Goal: Task Accomplishment & Management: Complete application form

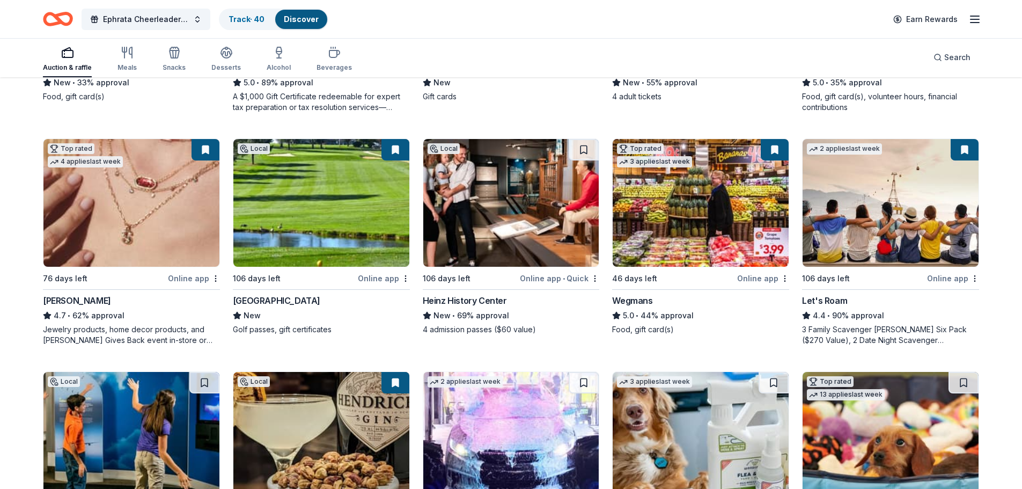
scroll to position [618, 0]
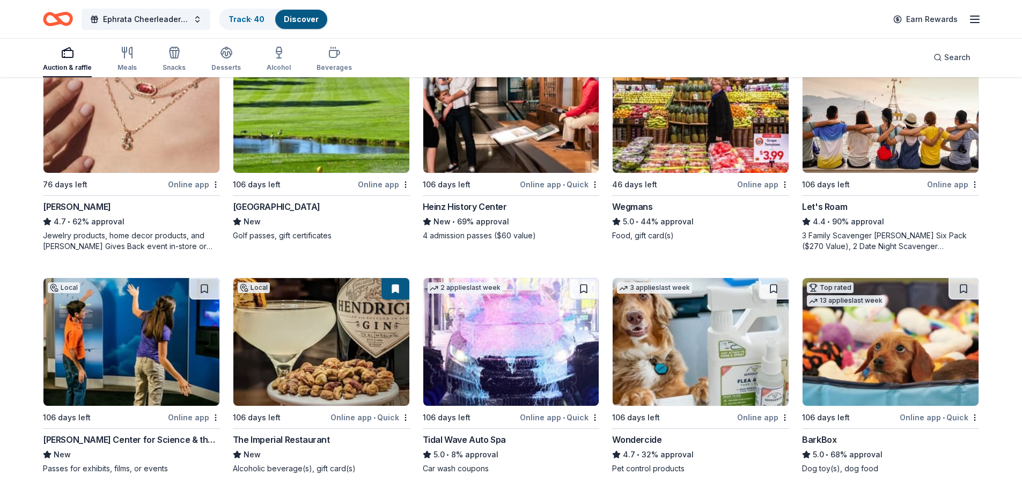
click at [313, 337] on img at bounding box center [321, 342] width 176 height 128
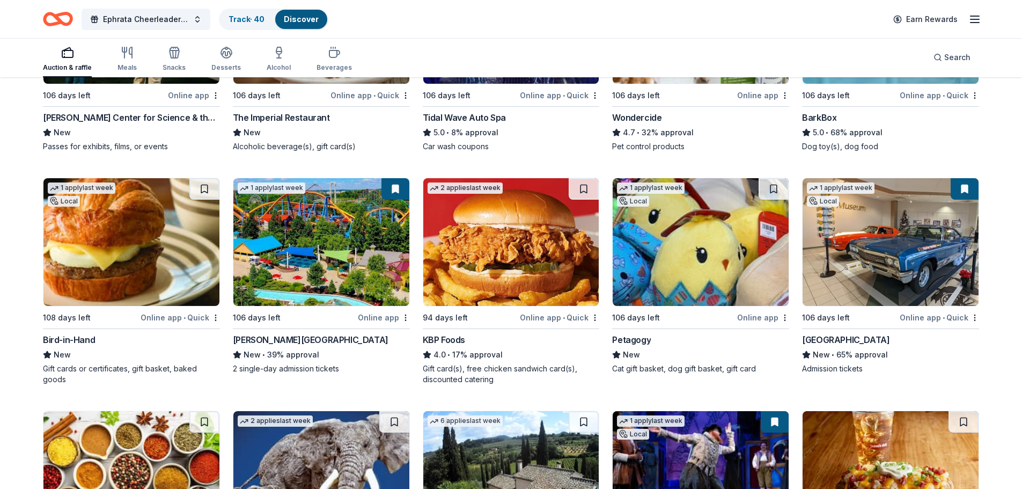
scroll to position [994, 0]
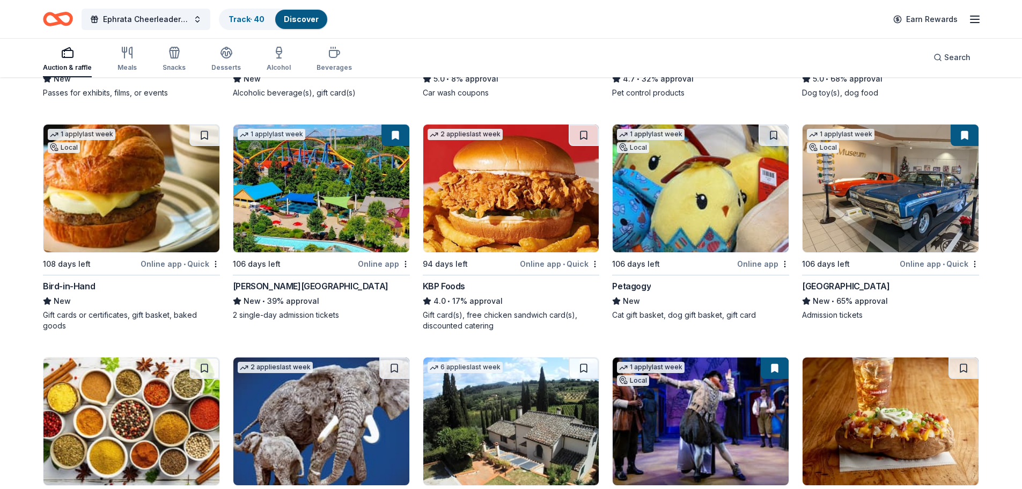
click at [117, 190] on img at bounding box center [131, 188] width 176 height 128
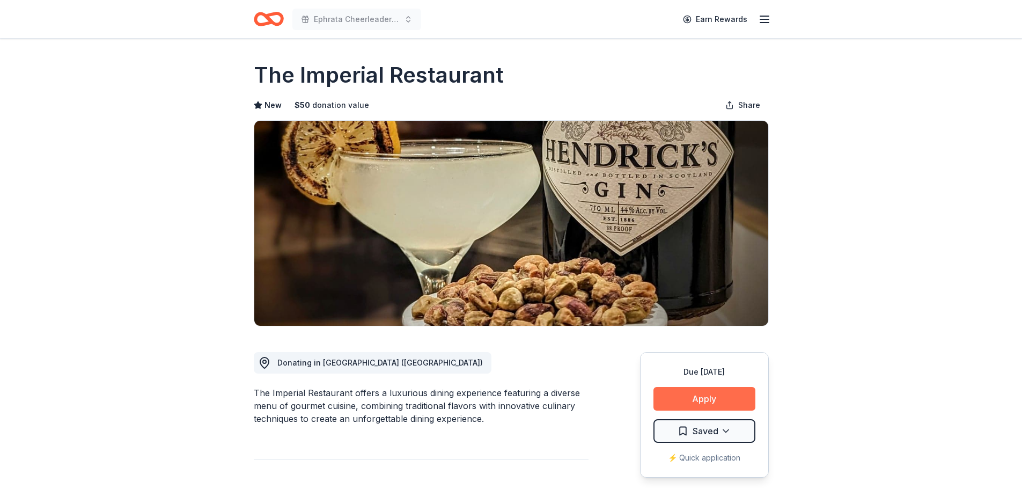
click at [703, 387] on button "Apply" at bounding box center [704, 399] width 102 height 24
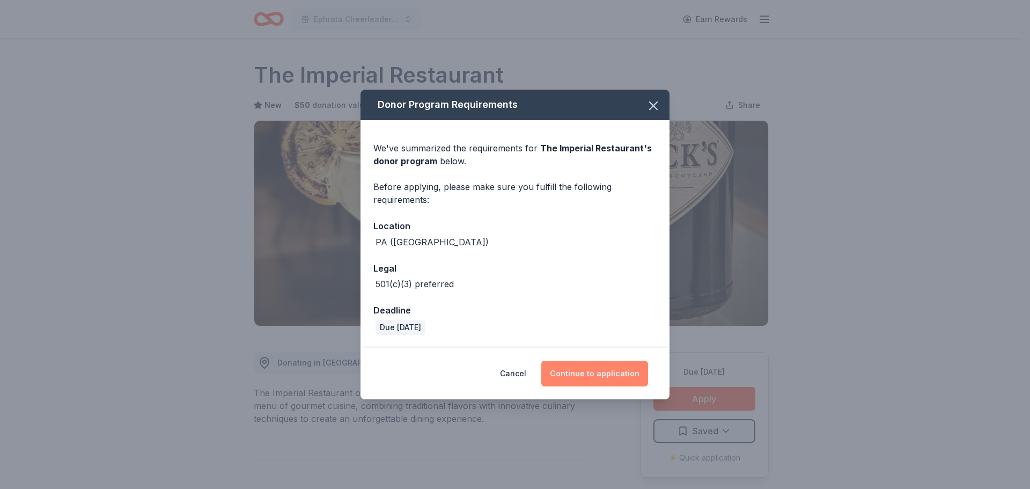
click at [588, 371] on button "Continue to application" at bounding box center [594, 373] width 107 height 26
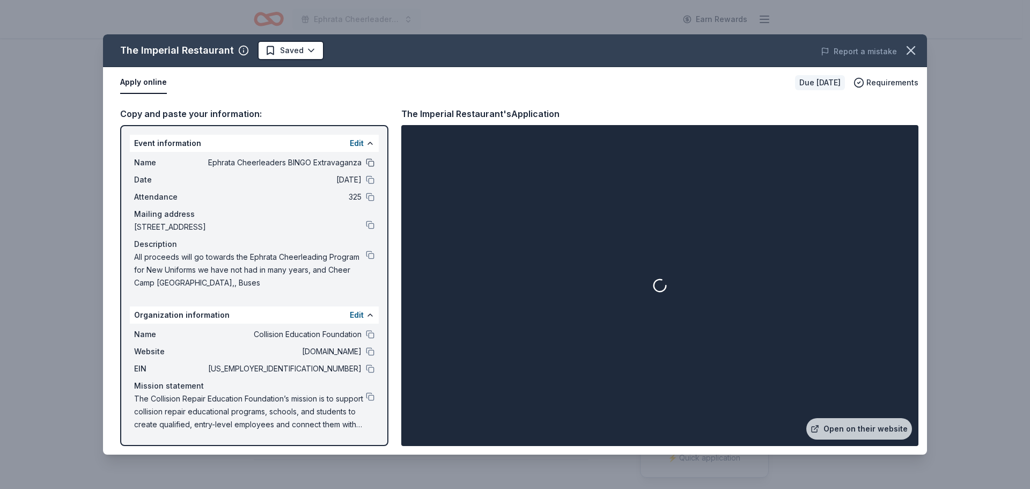
click at [366, 163] on button at bounding box center [370, 162] width 9 height 9
click at [369, 183] on button at bounding box center [370, 179] width 9 height 9
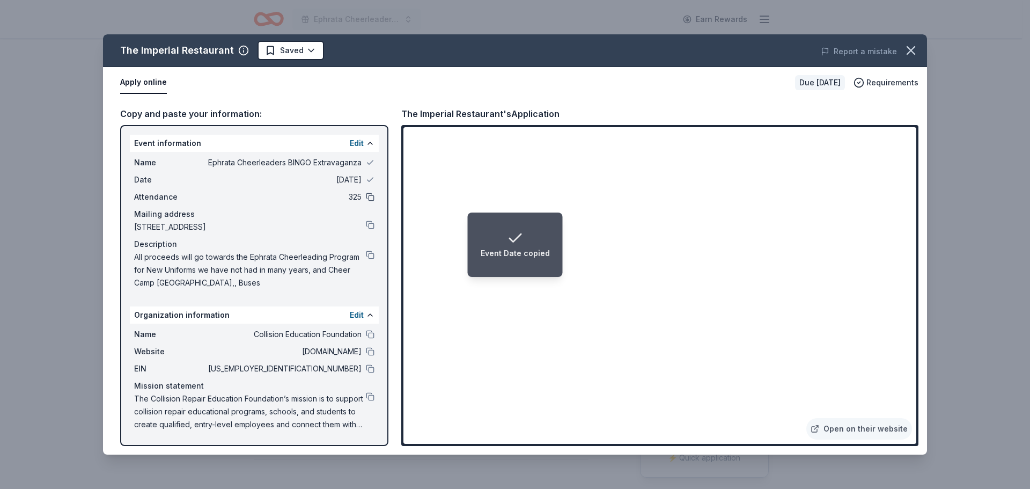
click at [369, 195] on button at bounding box center [370, 197] width 9 height 9
drag, startPoint x: 371, startPoint y: 222, endPoint x: 367, endPoint y: 249, distance: 27.5
click at [371, 223] on button at bounding box center [370, 224] width 9 height 9
click at [366, 255] on button at bounding box center [370, 254] width 9 height 9
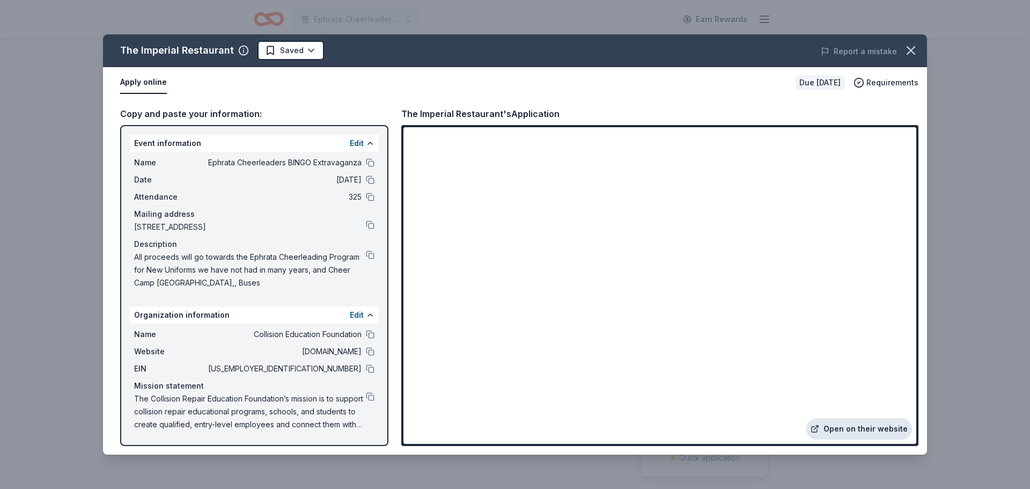
click at [837, 420] on link "Open on their website" at bounding box center [859, 428] width 106 height 21
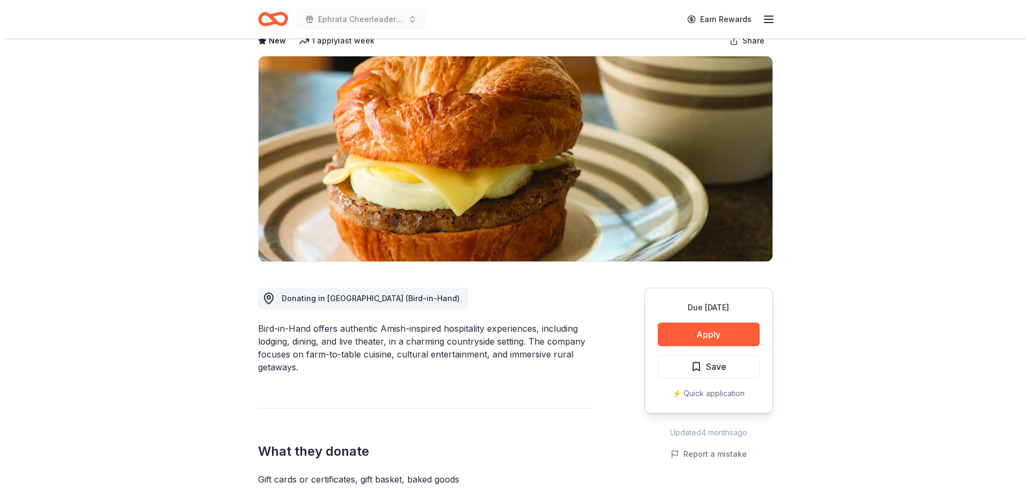
scroll to position [161, 0]
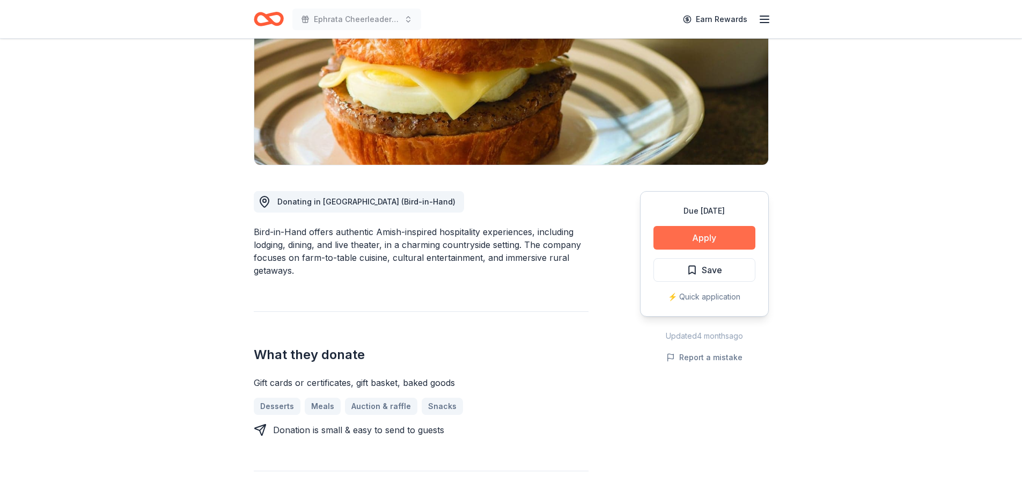
click at [703, 229] on button "Apply" at bounding box center [704, 238] width 102 height 24
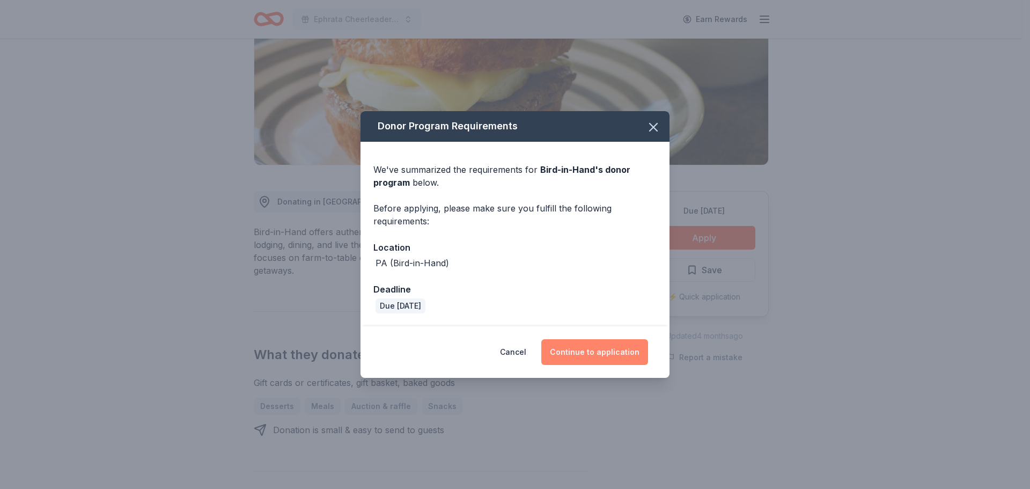
click at [600, 357] on button "Continue to application" at bounding box center [594, 352] width 107 height 26
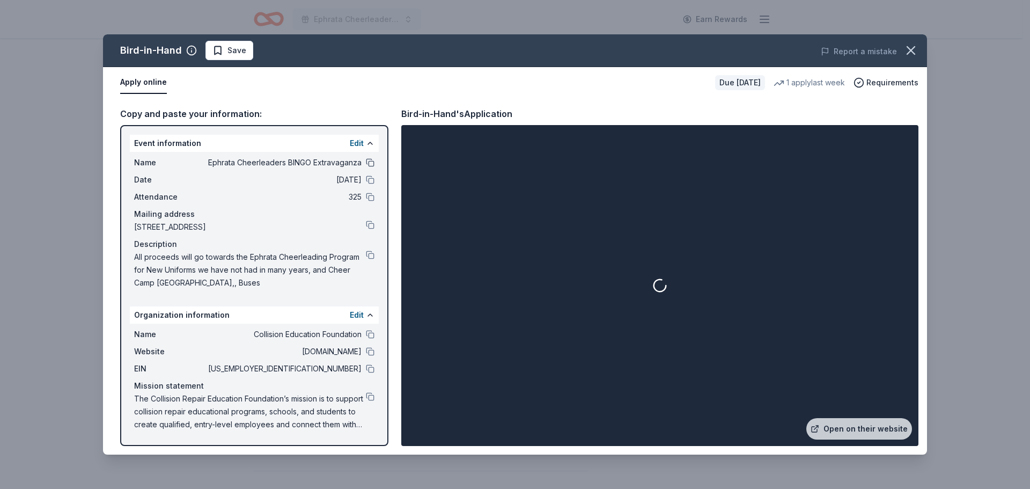
click at [372, 161] on button at bounding box center [370, 162] width 9 height 9
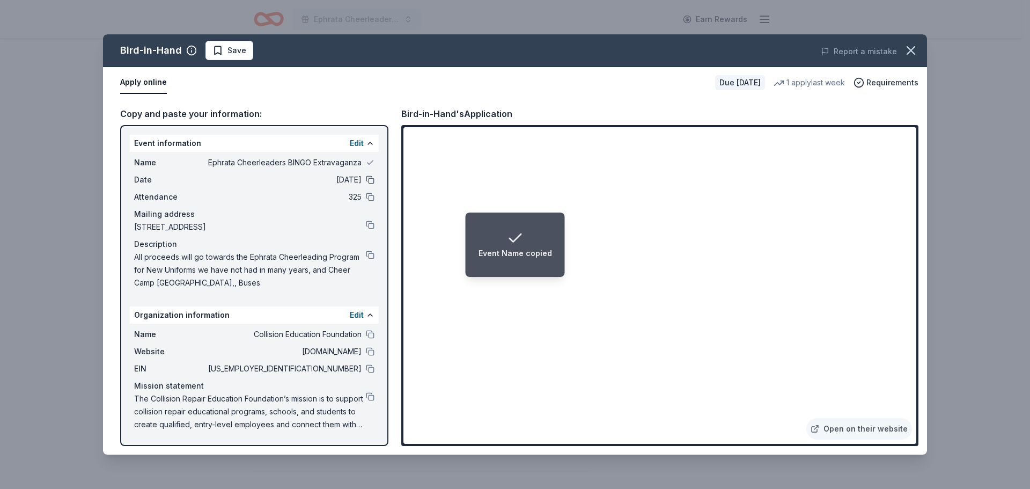
click at [370, 178] on button at bounding box center [370, 179] width 9 height 9
click at [372, 194] on button at bounding box center [370, 197] width 9 height 9
click at [369, 223] on button at bounding box center [370, 224] width 9 height 9
click at [371, 254] on button at bounding box center [370, 254] width 9 height 9
